Goal: Find specific page/section: Find specific page/section

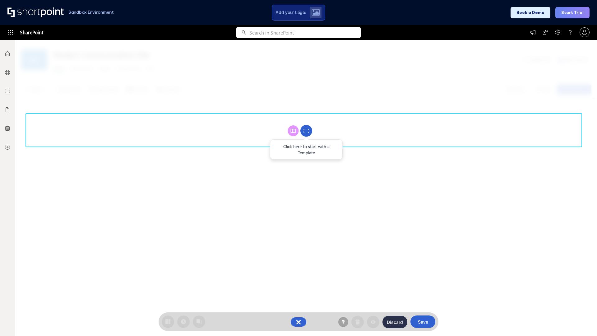
click at [306, 131] on circle at bounding box center [307, 131] width 12 height 12
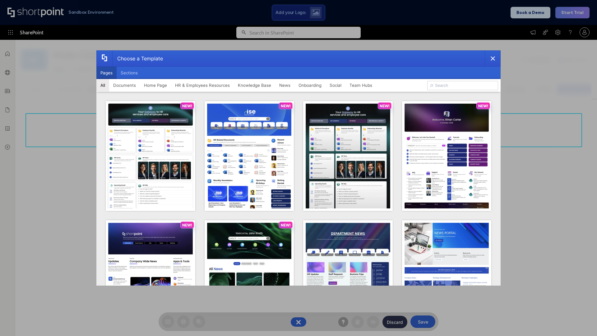
click at [106, 73] on button "Pages" at bounding box center [106, 73] width 20 height 12
type input "Intranet Layout 2"
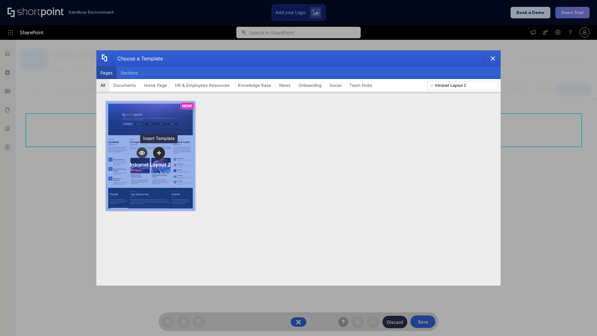
click at [159, 153] on icon "template selector" at bounding box center [159, 153] width 4 height 4
